Goal: Task Accomplishment & Management: Manage account settings

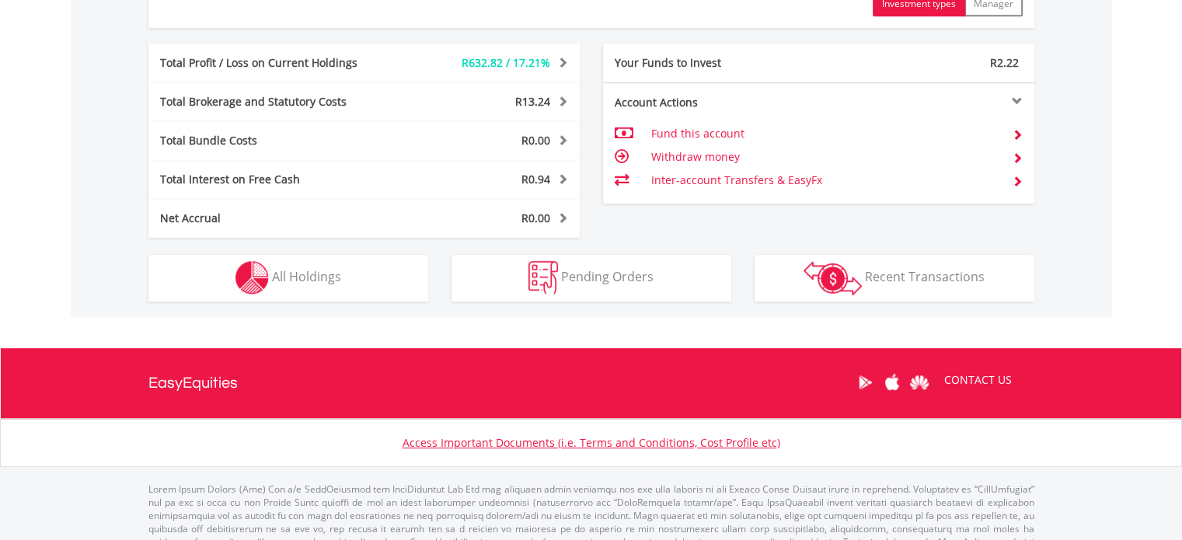
scroll to position [753, 0]
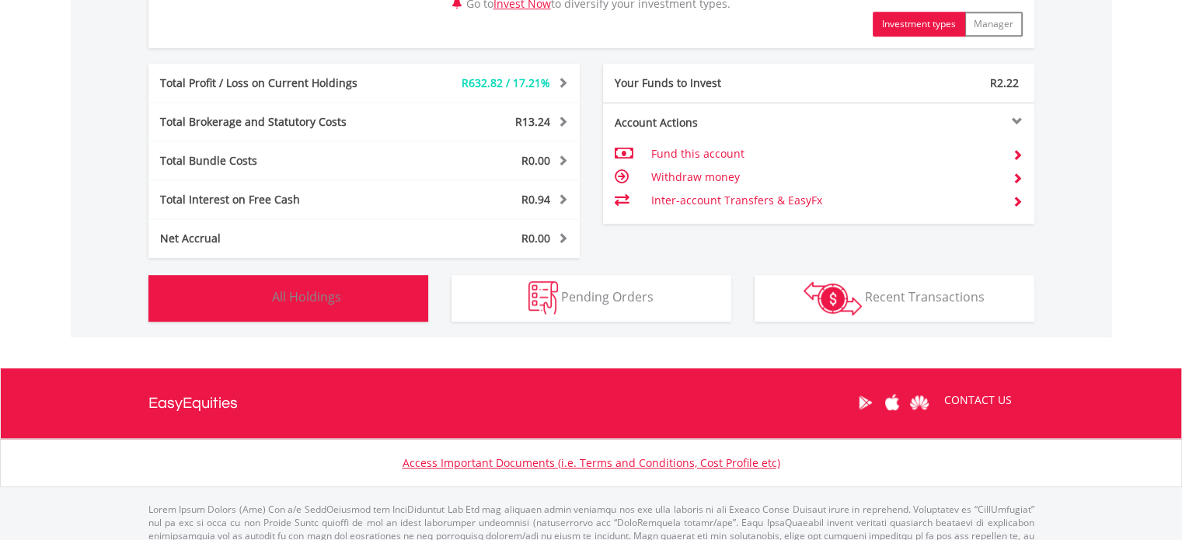
click at [309, 303] on span "All Holdings" at bounding box center [306, 296] width 69 height 17
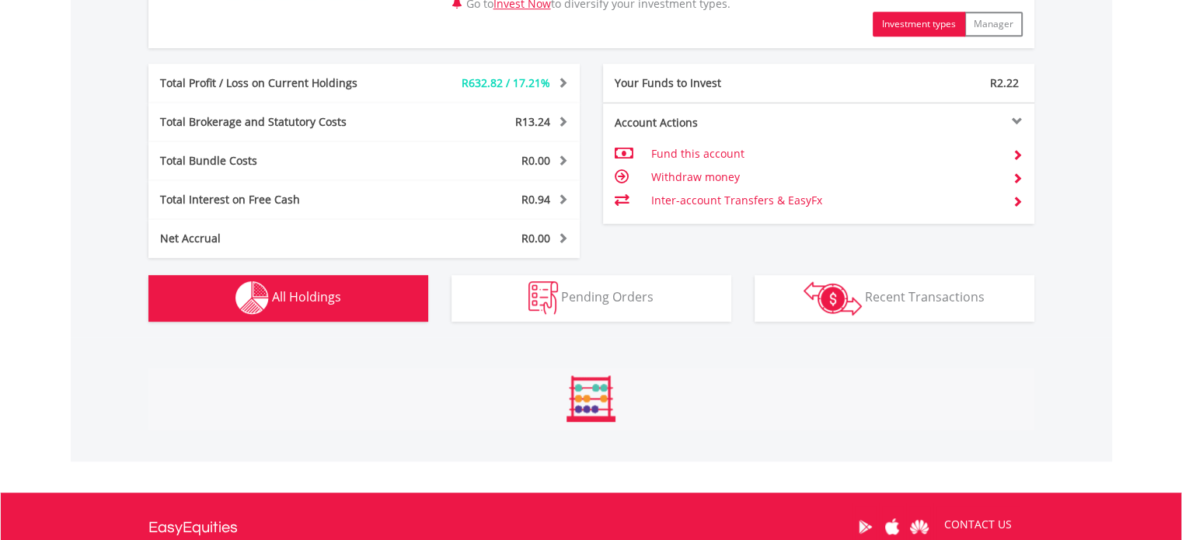
click at [309, 303] on span "All Holdings" at bounding box center [306, 296] width 69 height 17
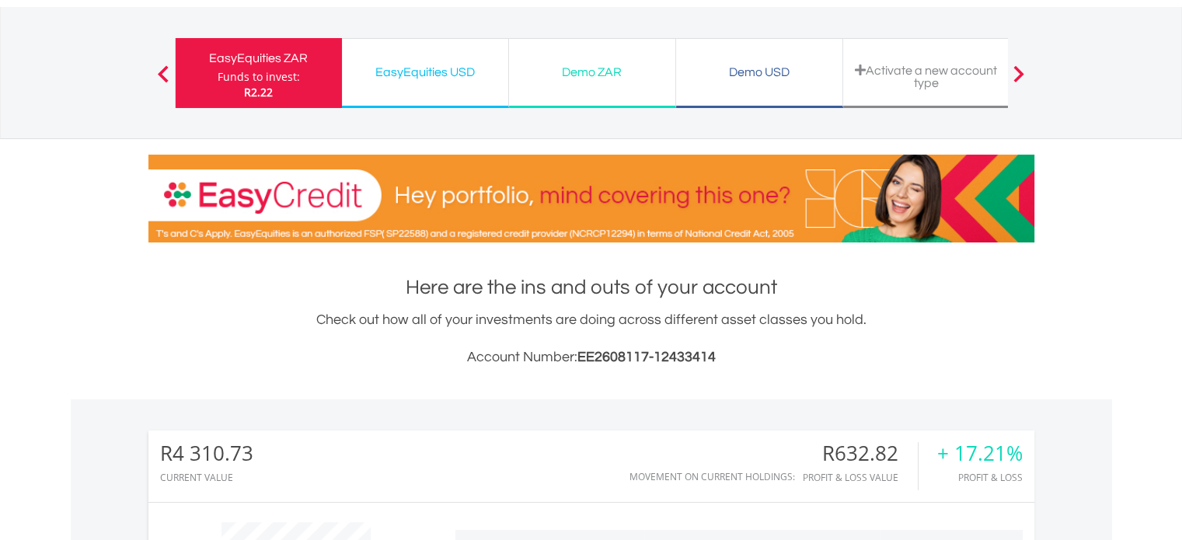
scroll to position [0, 0]
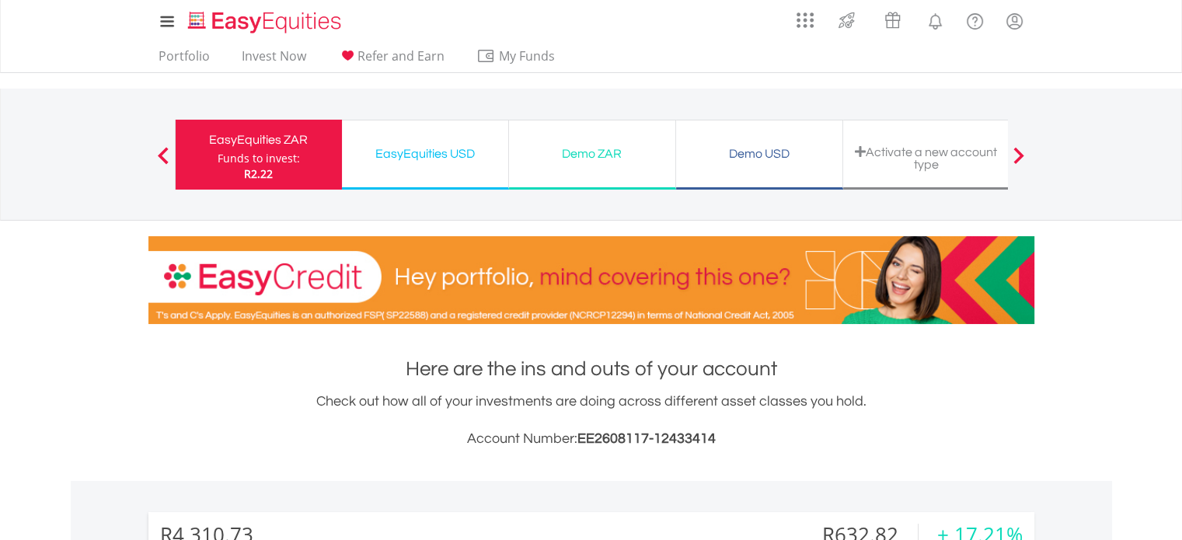
click at [389, 164] on div "EasyEquities USD" at bounding box center [425, 154] width 148 height 22
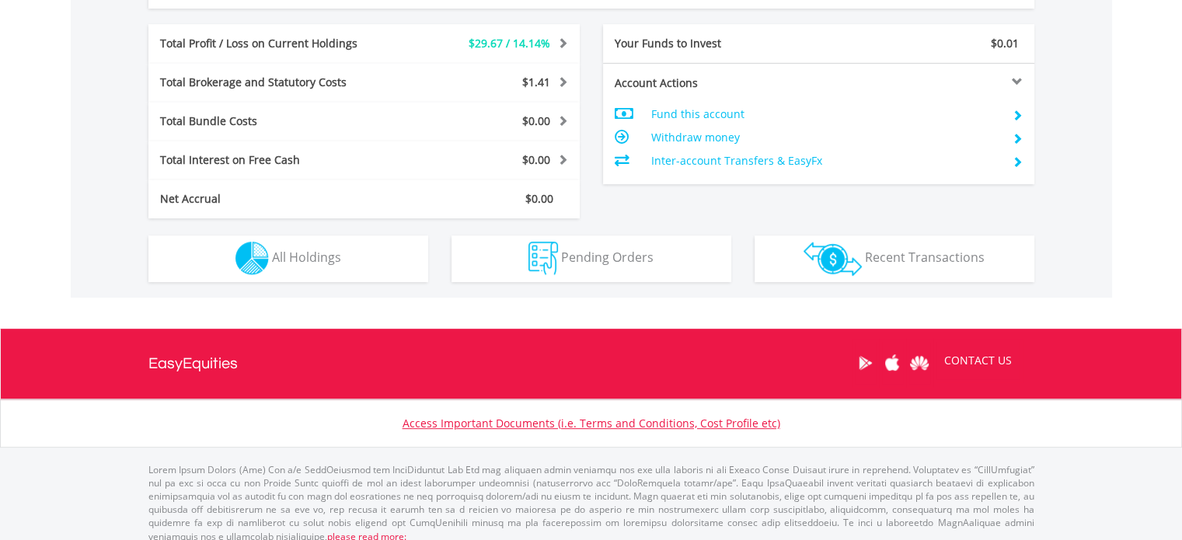
scroll to position [765, 0]
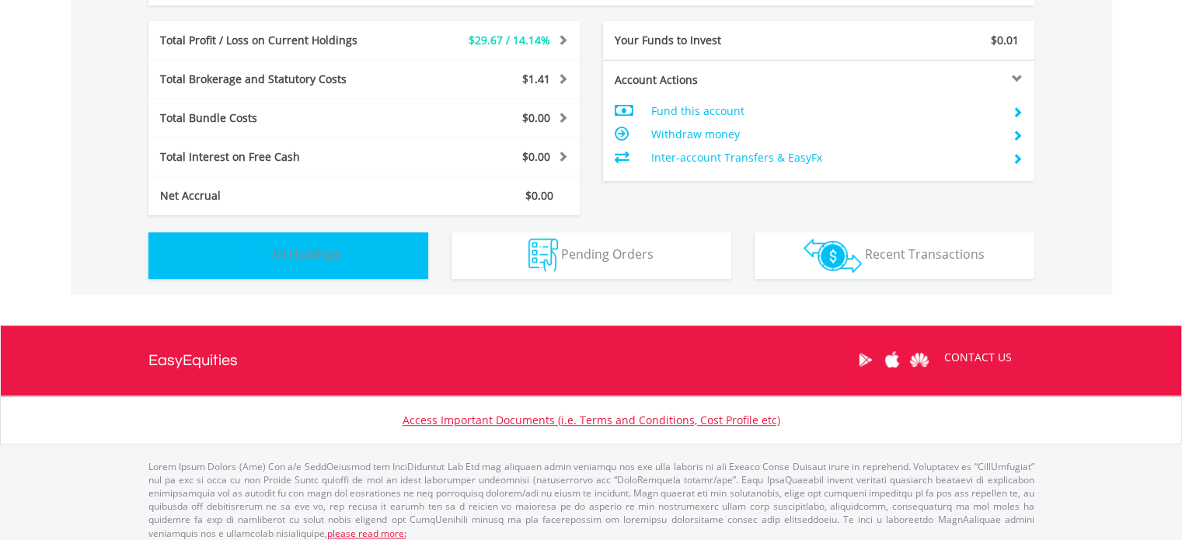
click at [353, 242] on button "Holdings All Holdings" at bounding box center [288, 255] width 280 height 47
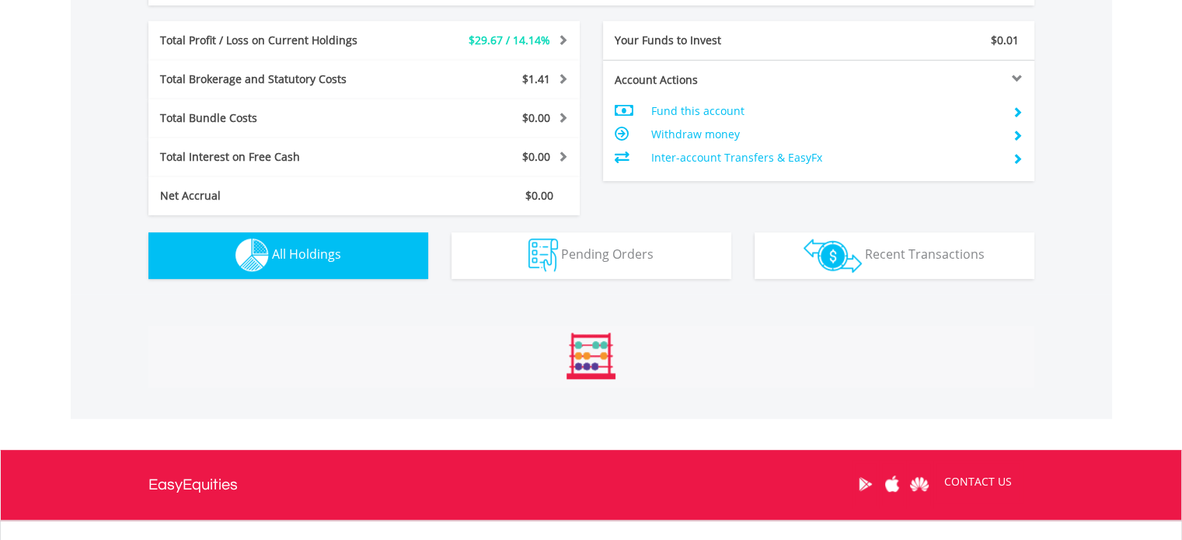
click at [353, 242] on button "Holdings All Holdings" at bounding box center [288, 255] width 280 height 47
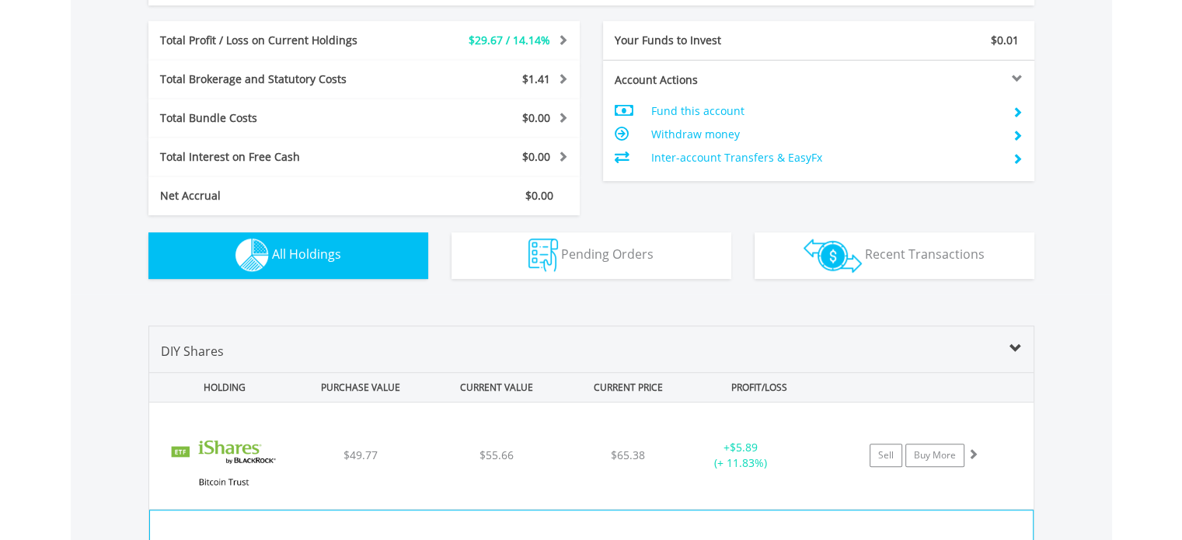
scroll to position [1072, 0]
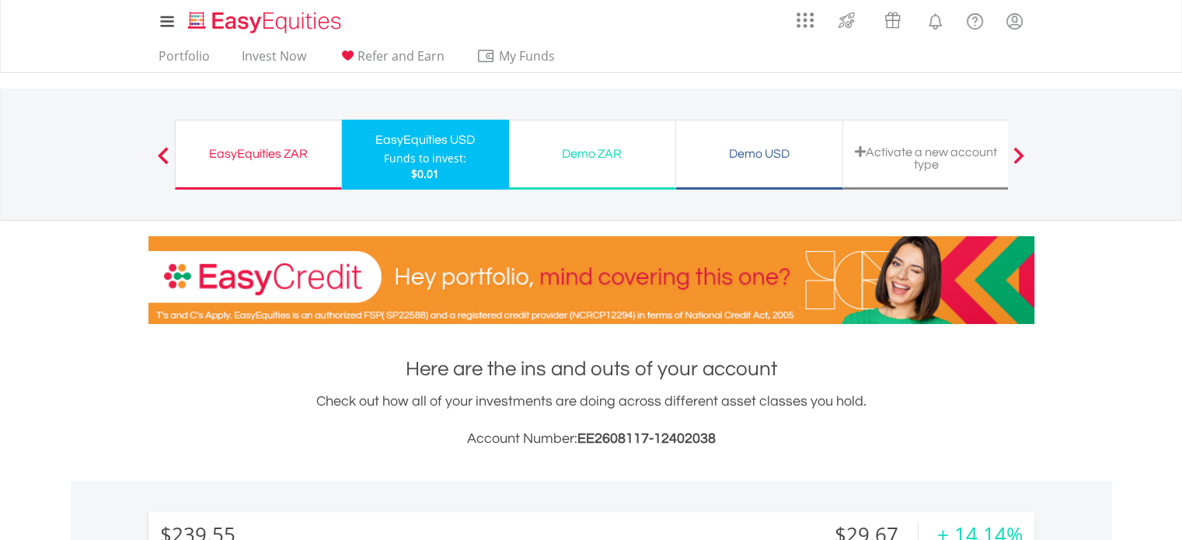
scroll to position [149, 295]
click at [599, 159] on div "Demo ZAR" at bounding box center [592, 154] width 148 height 22
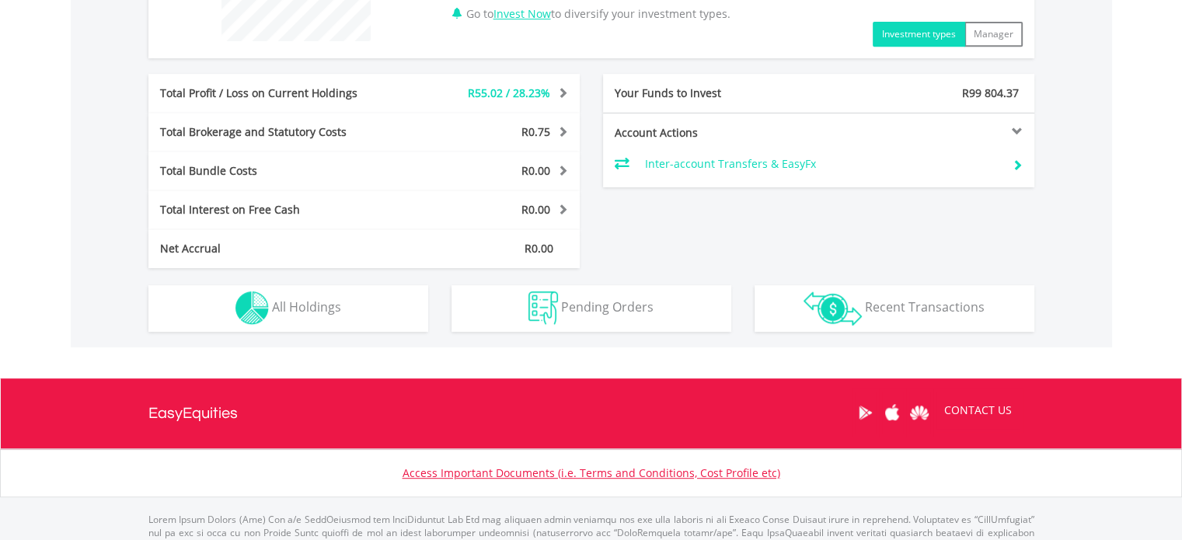
scroll to position [696, 0]
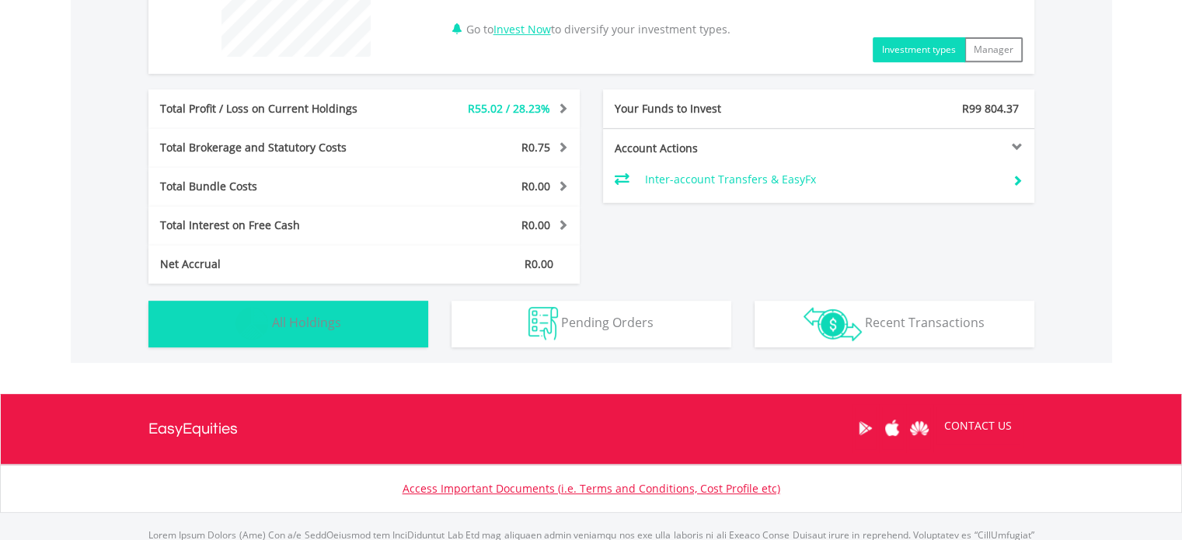
click at [337, 334] on button "Holdings All Holdings" at bounding box center [288, 324] width 280 height 47
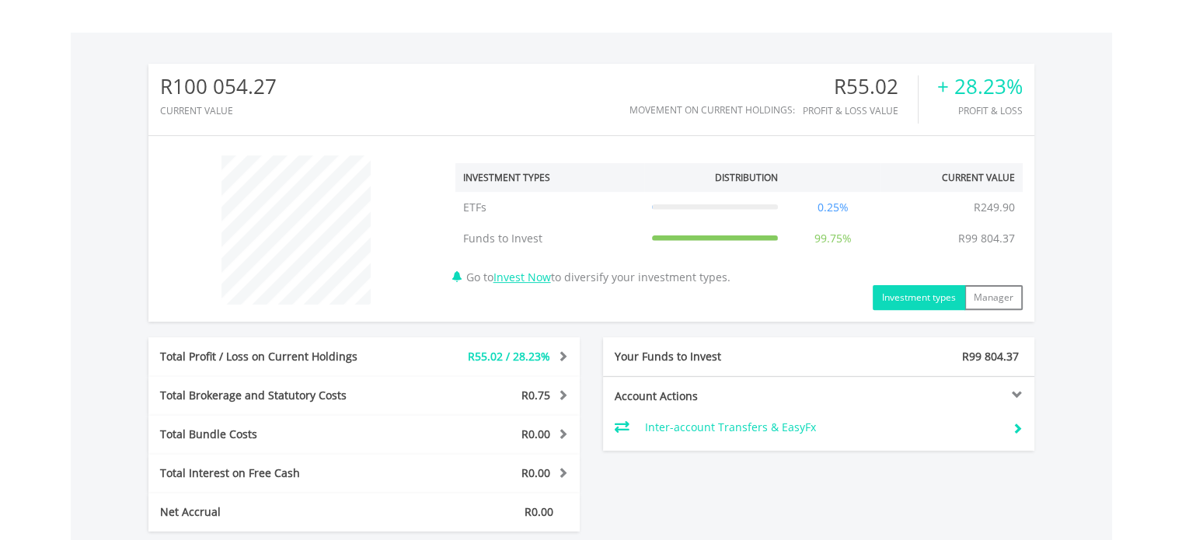
scroll to position [992, 0]
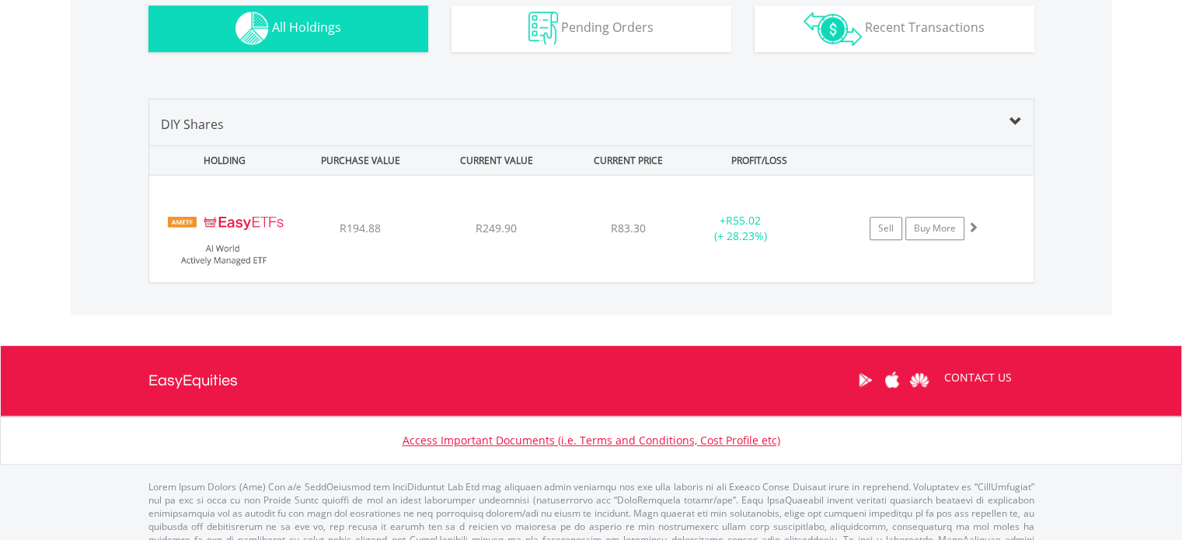
click at [319, 24] on span "All Holdings" at bounding box center [306, 27] width 69 height 17
click at [323, 30] on span "All Holdings" at bounding box center [306, 27] width 69 height 17
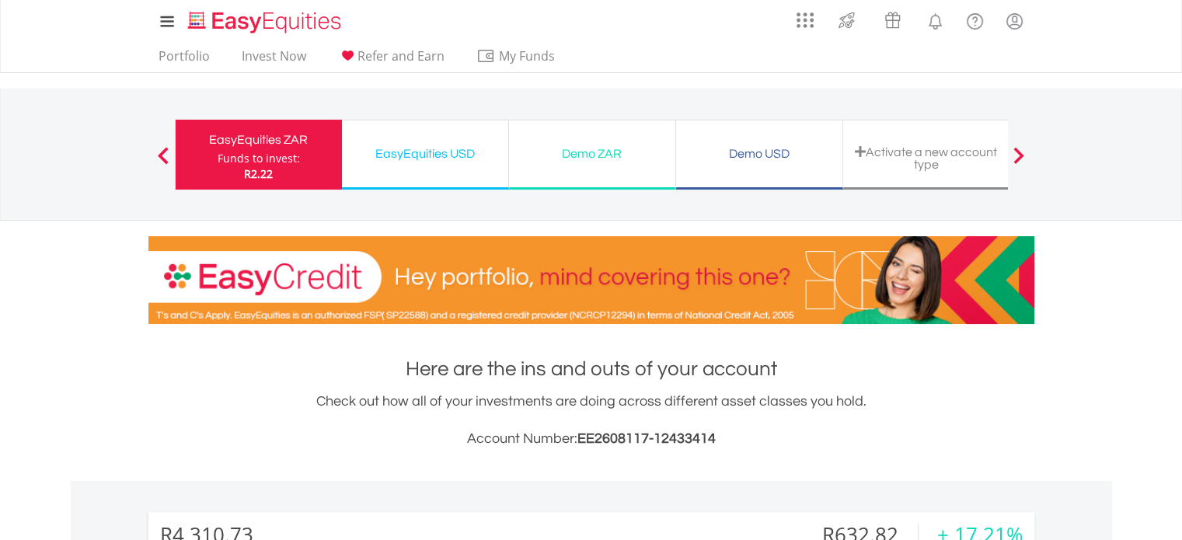
click at [733, 148] on div "Demo USD" at bounding box center [759, 154] width 148 height 22
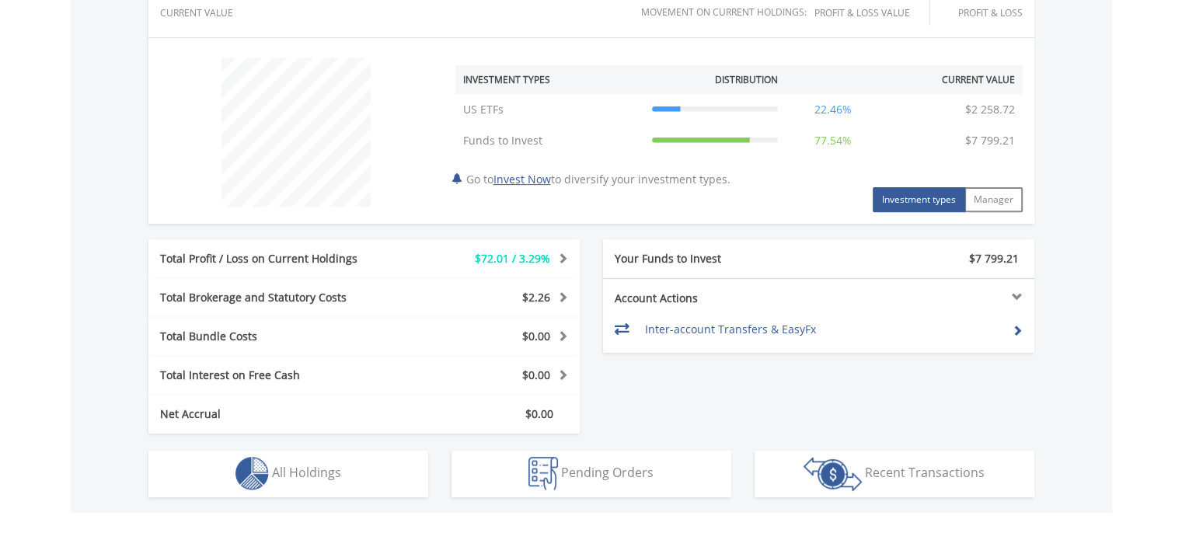
scroll to position [551, 0]
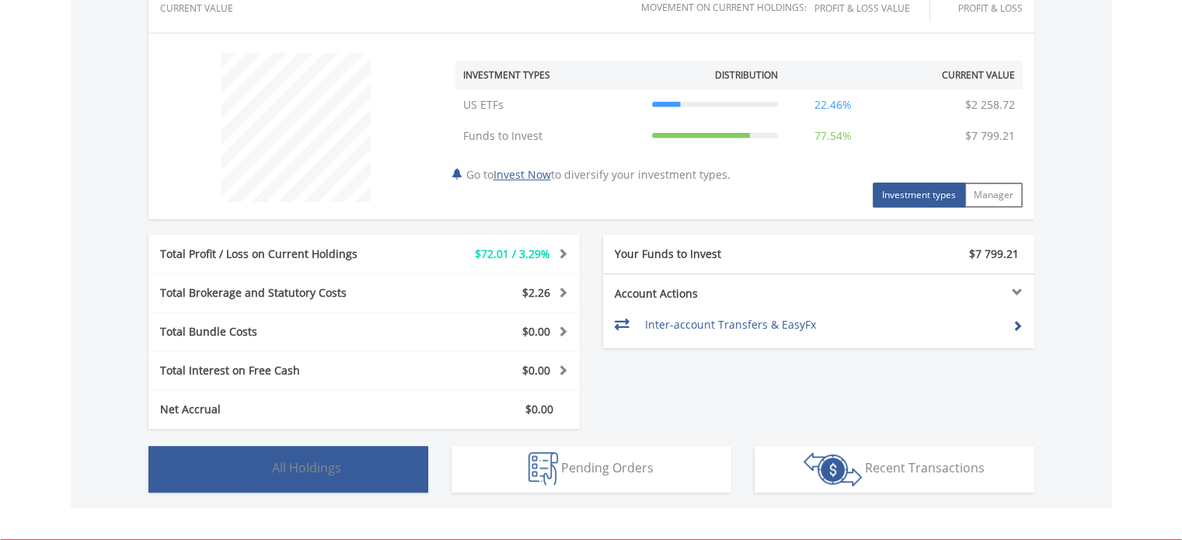
click at [299, 468] on span "All Holdings" at bounding box center [306, 467] width 69 height 17
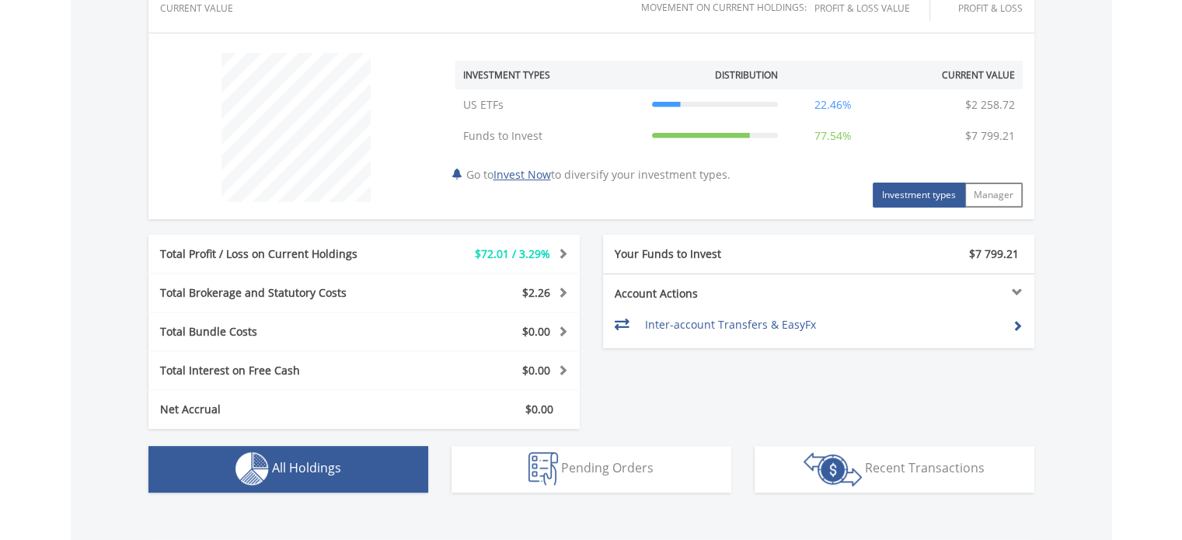
click at [299, 468] on span "All Holdings" at bounding box center [306, 467] width 69 height 17
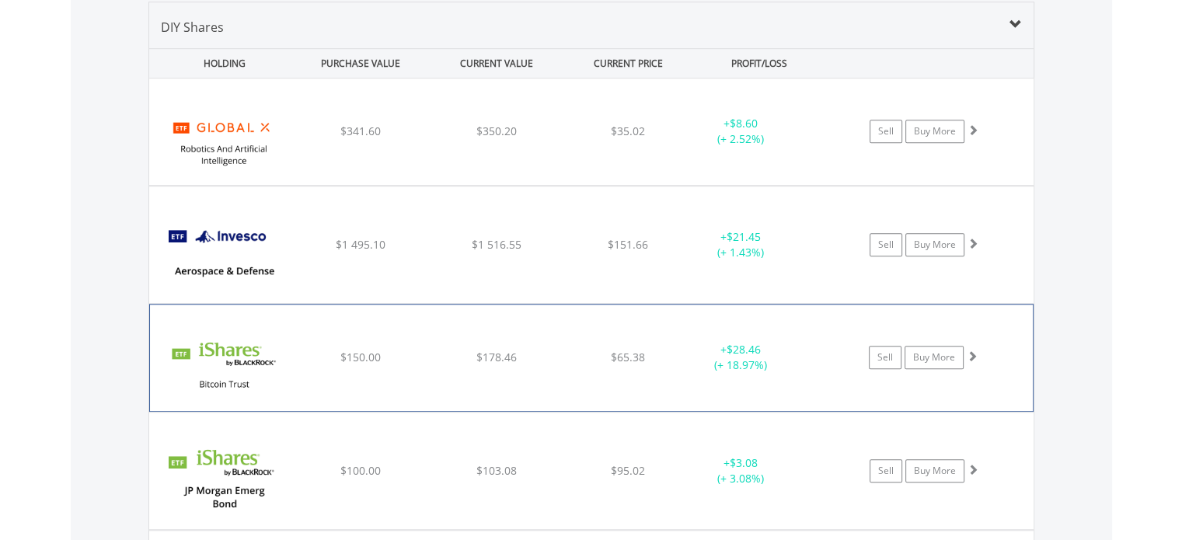
click at [651, 304] on div "﻿ iShares Bitcoin Trust ETF $150.00 $178.46 $65.38 + $28.46 (+ 18.97%) Sell Buy…" at bounding box center [591, 357] width 884 height 107
